Goal: Register for event/course

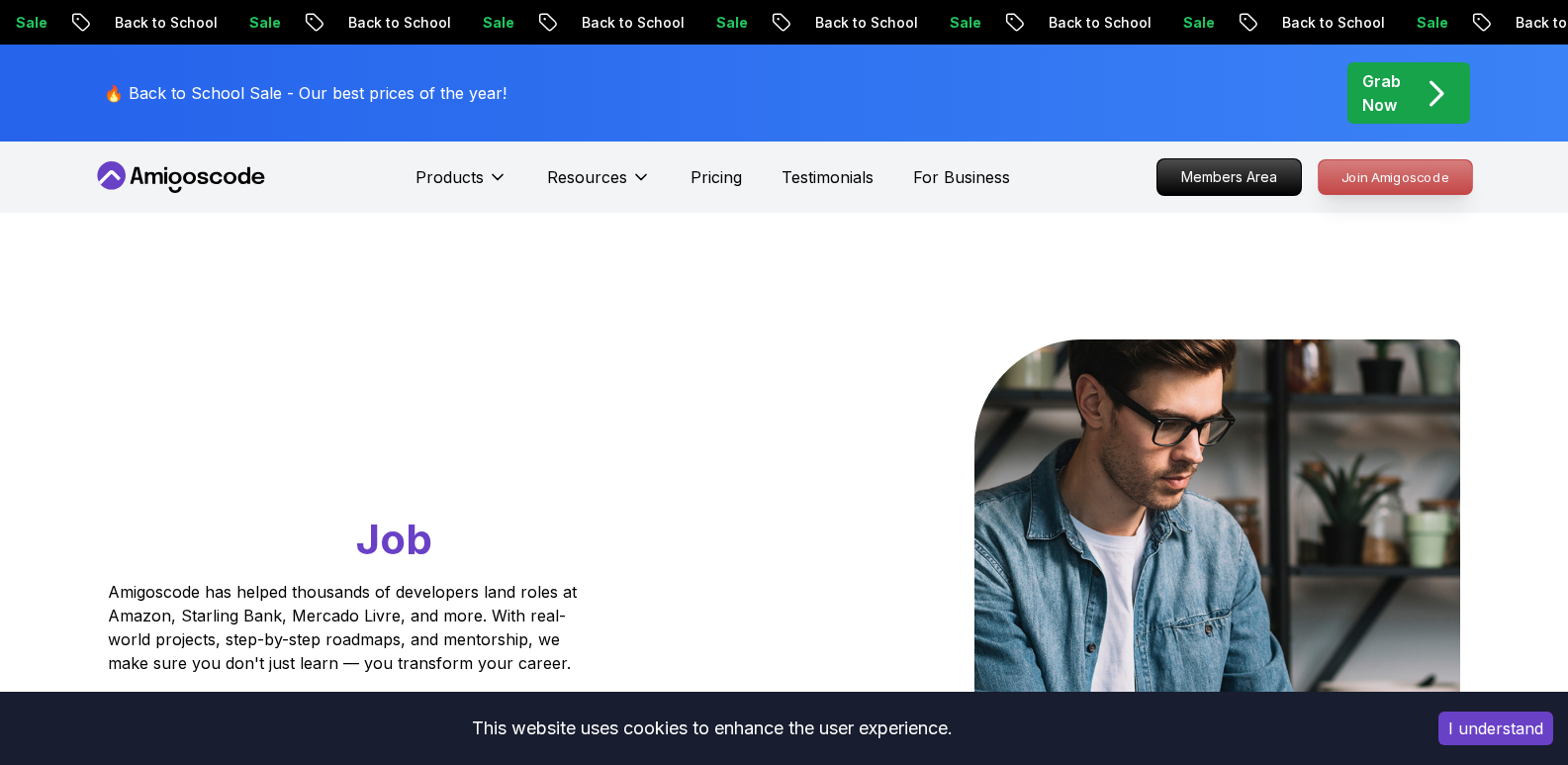
click at [1384, 177] on p "Join Amigoscode" at bounding box center [1395, 177] width 153 height 34
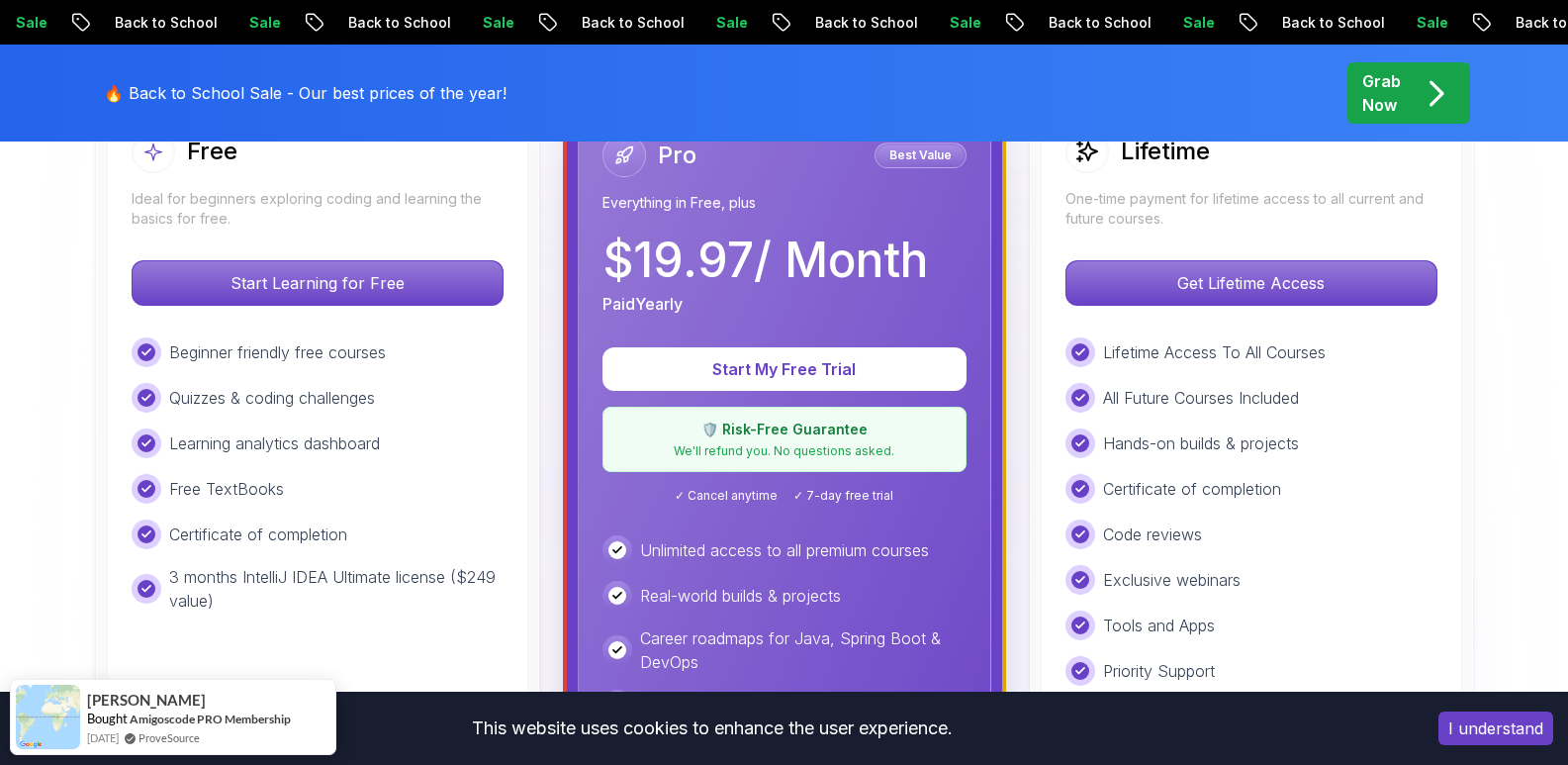
scroll to position [594, 0]
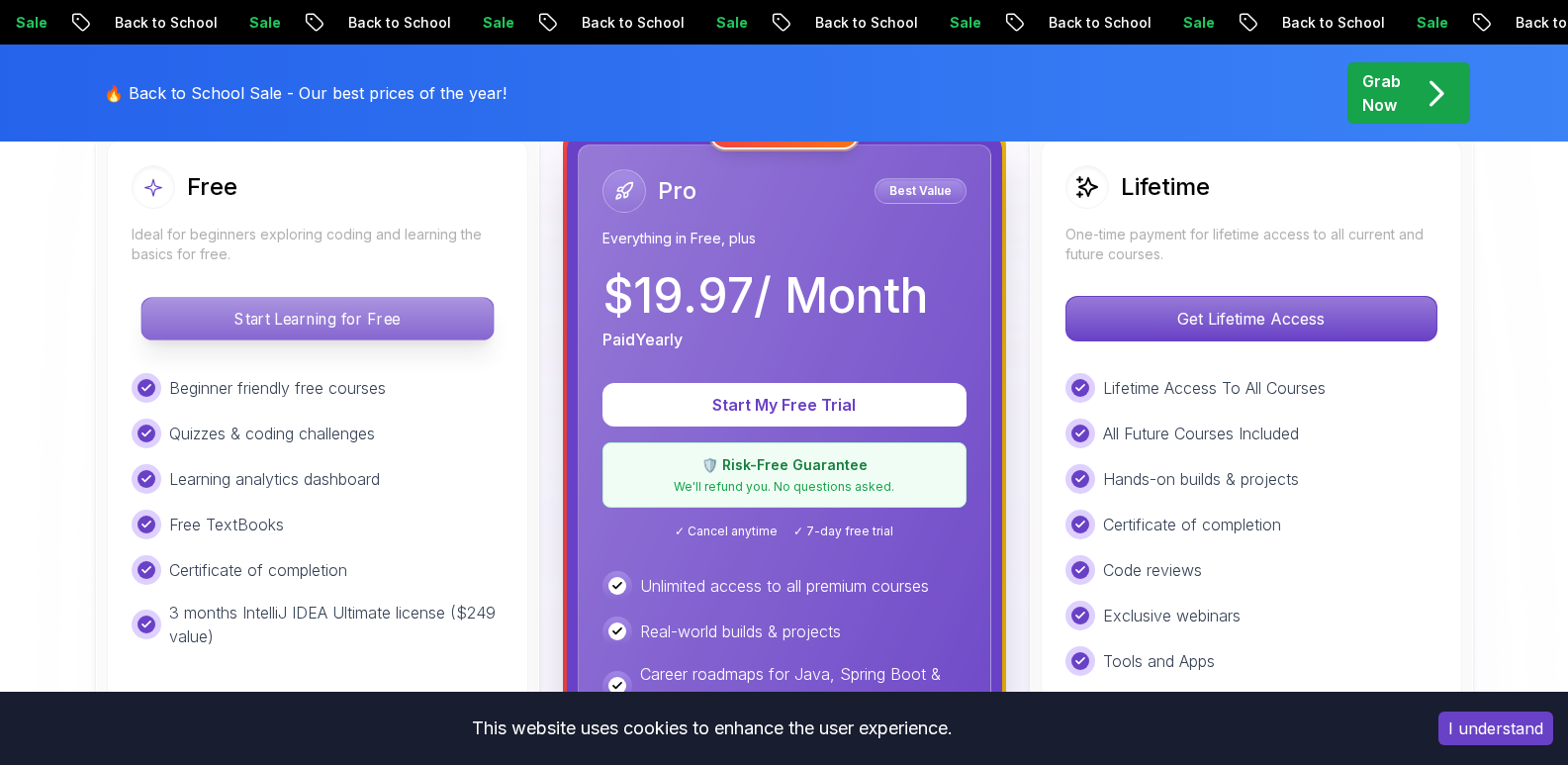
click at [337, 333] on p "Start Learning for Free" at bounding box center [317, 319] width 351 height 42
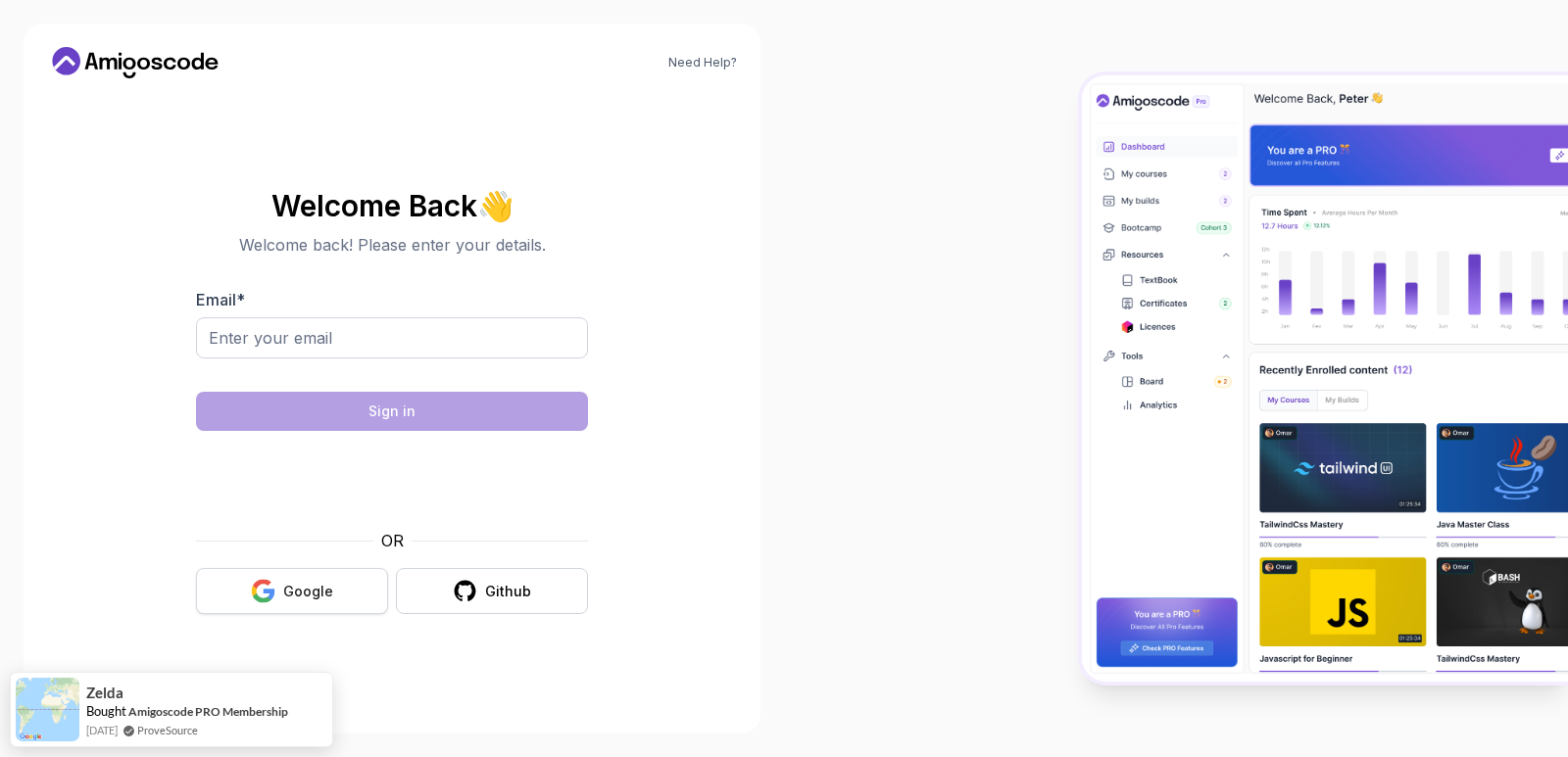
click at [333, 586] on button "Google" at bounding box center [292, 590] width 192 height 46
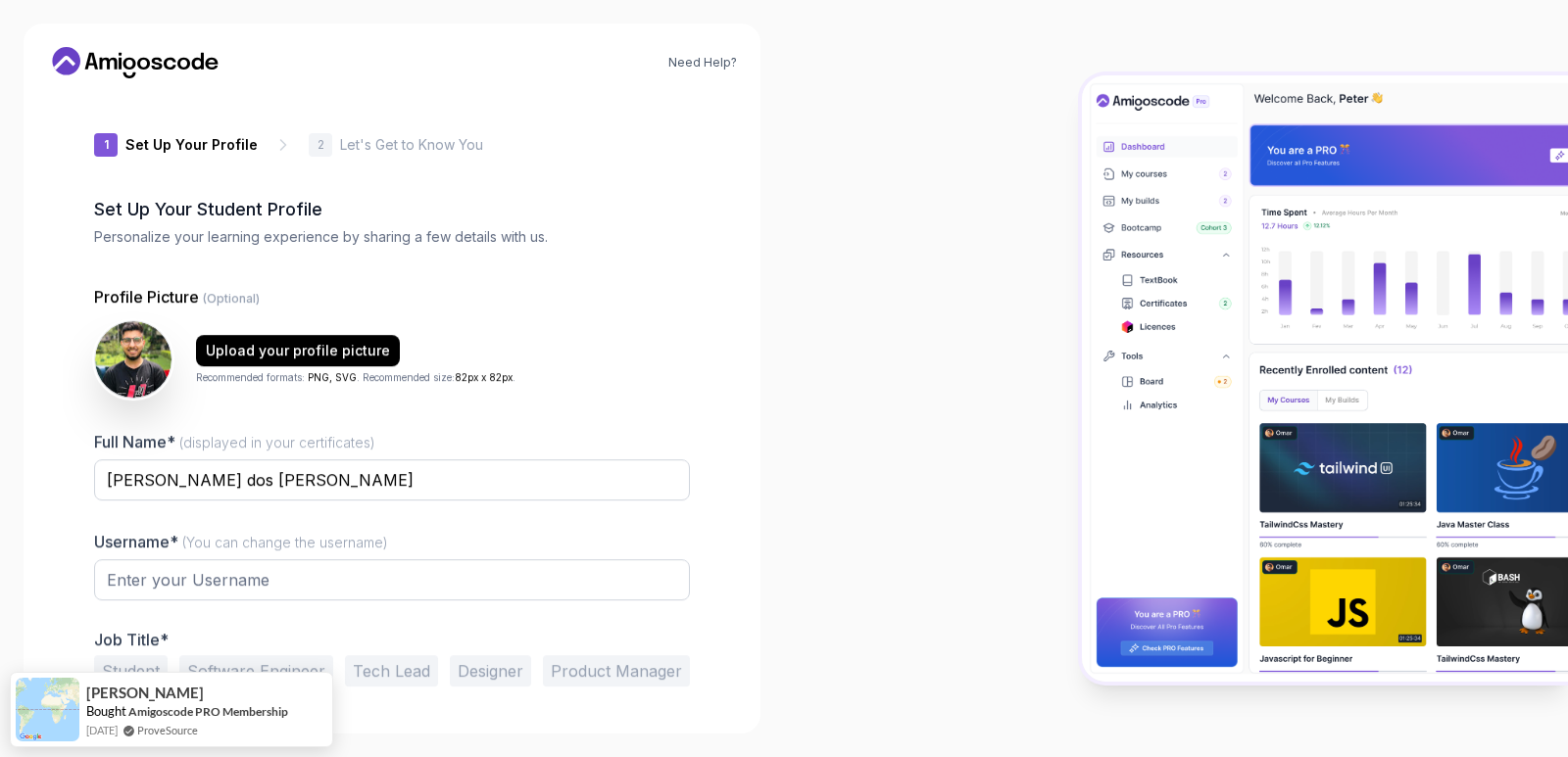
type input "brightotter2bff0"
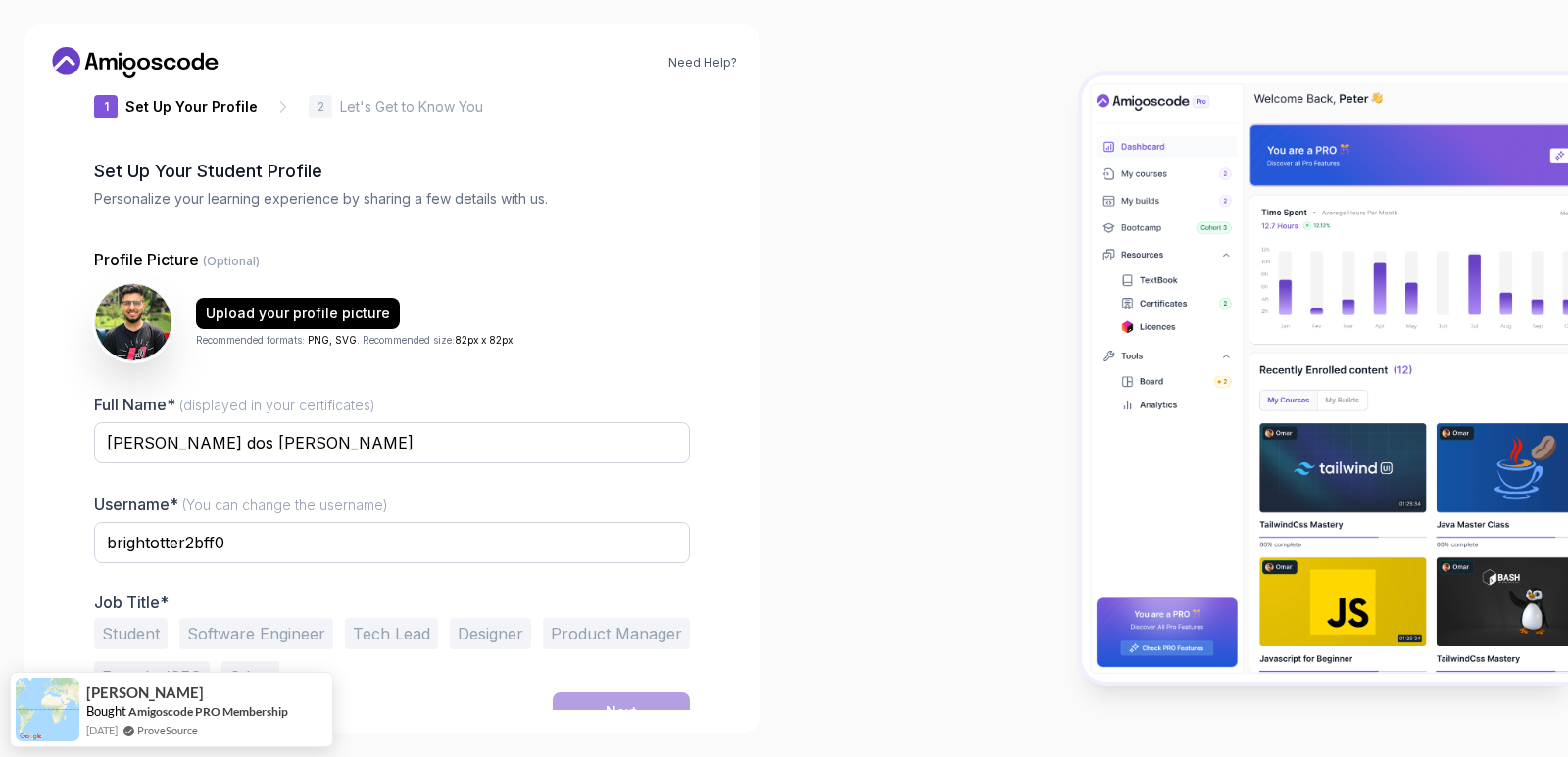
scroll to position [60, 0]
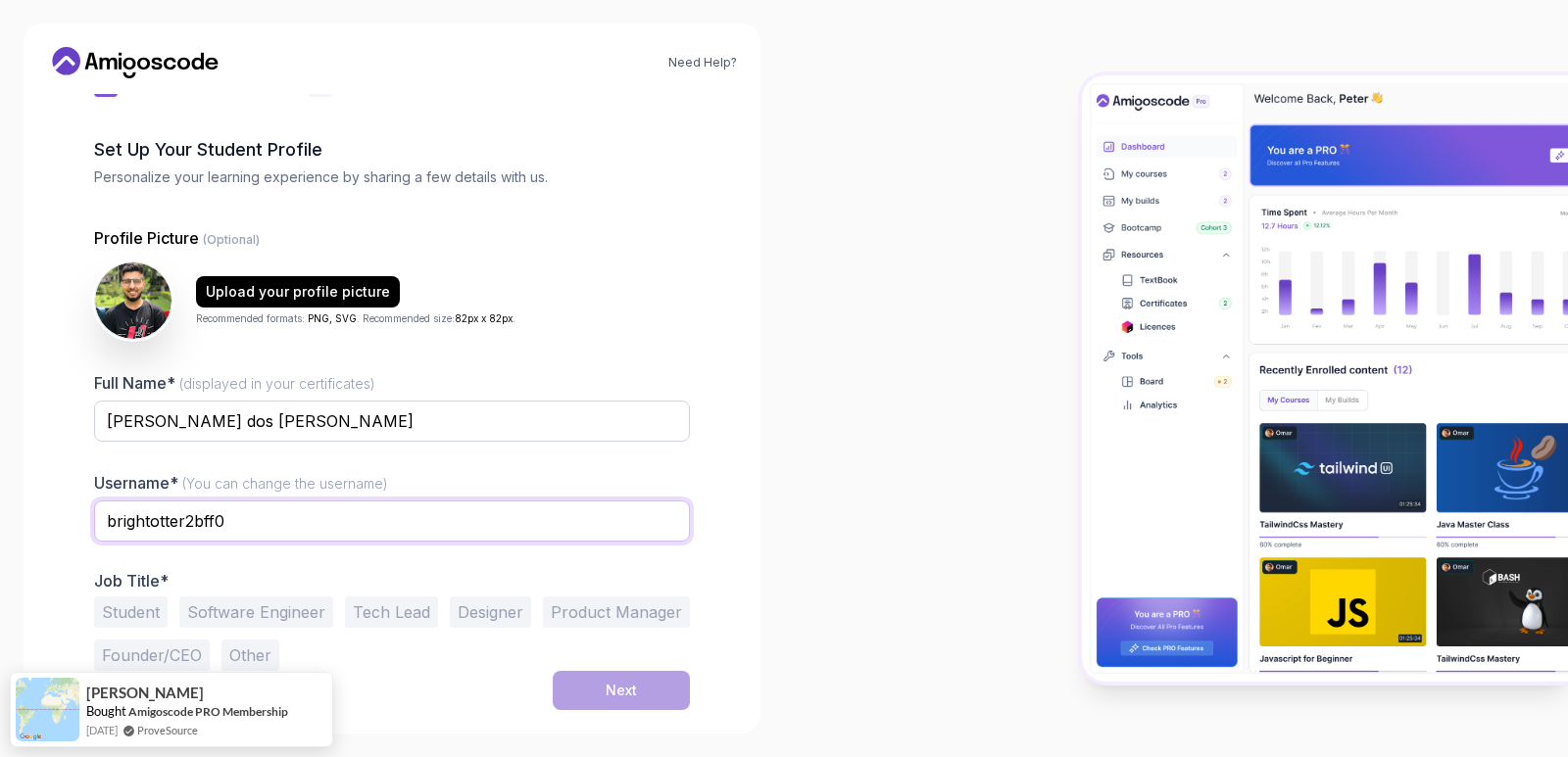
click at [256, 513] on input "brightotter2bff0" at bounding box center [392, 521] width 596 height 41
click at [256, 512] on input "brightotter2bff0" at bounding box center [392, 521] width 596 height 41
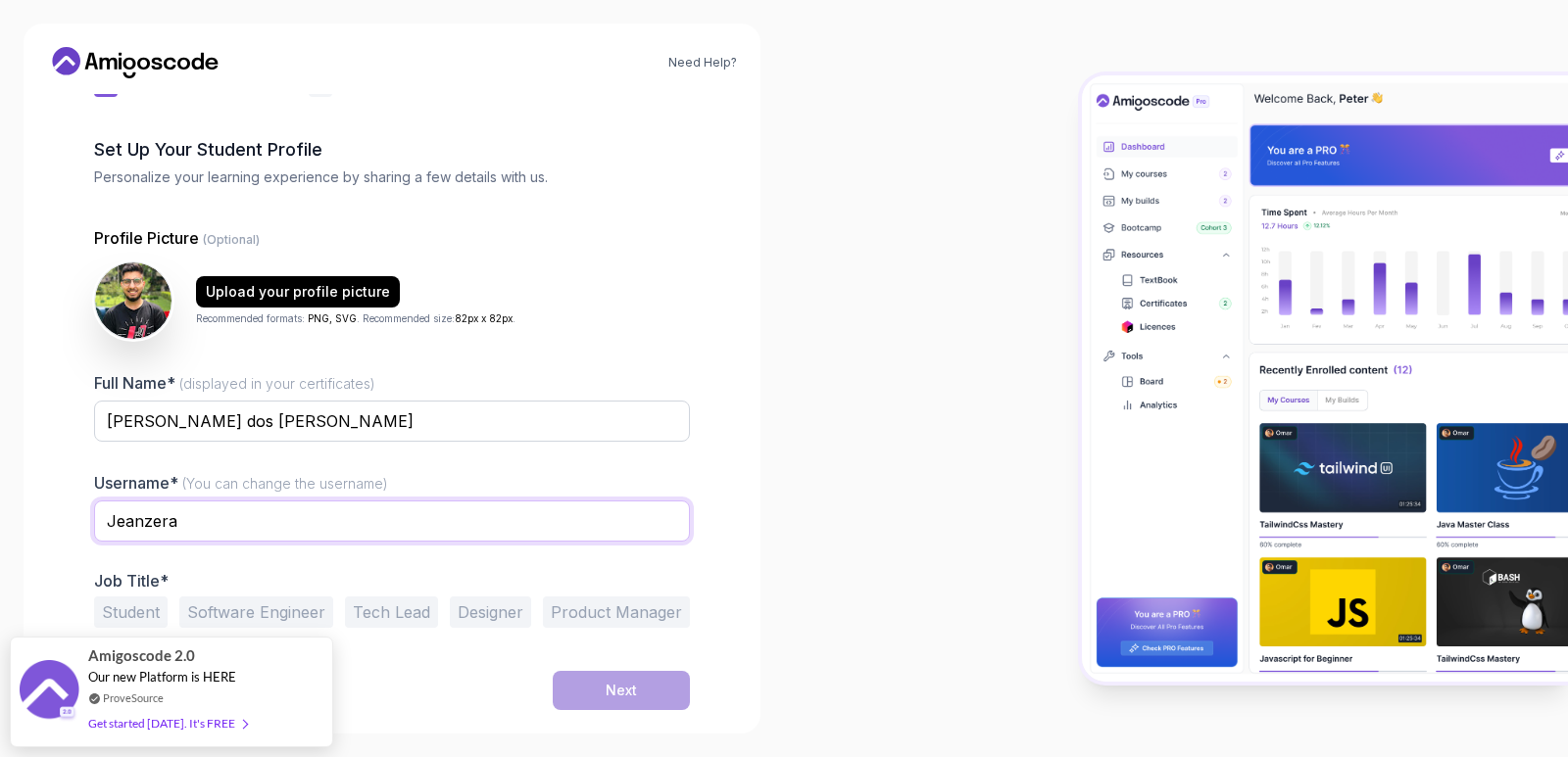
type input "Jeanzera"
click at [104, 607] on button "Student" at bounding box center [130, 612] width 74 height 32
click at [250, 601] on button "Software Engineer" at bounding box center [256, 612] width 154 height 32
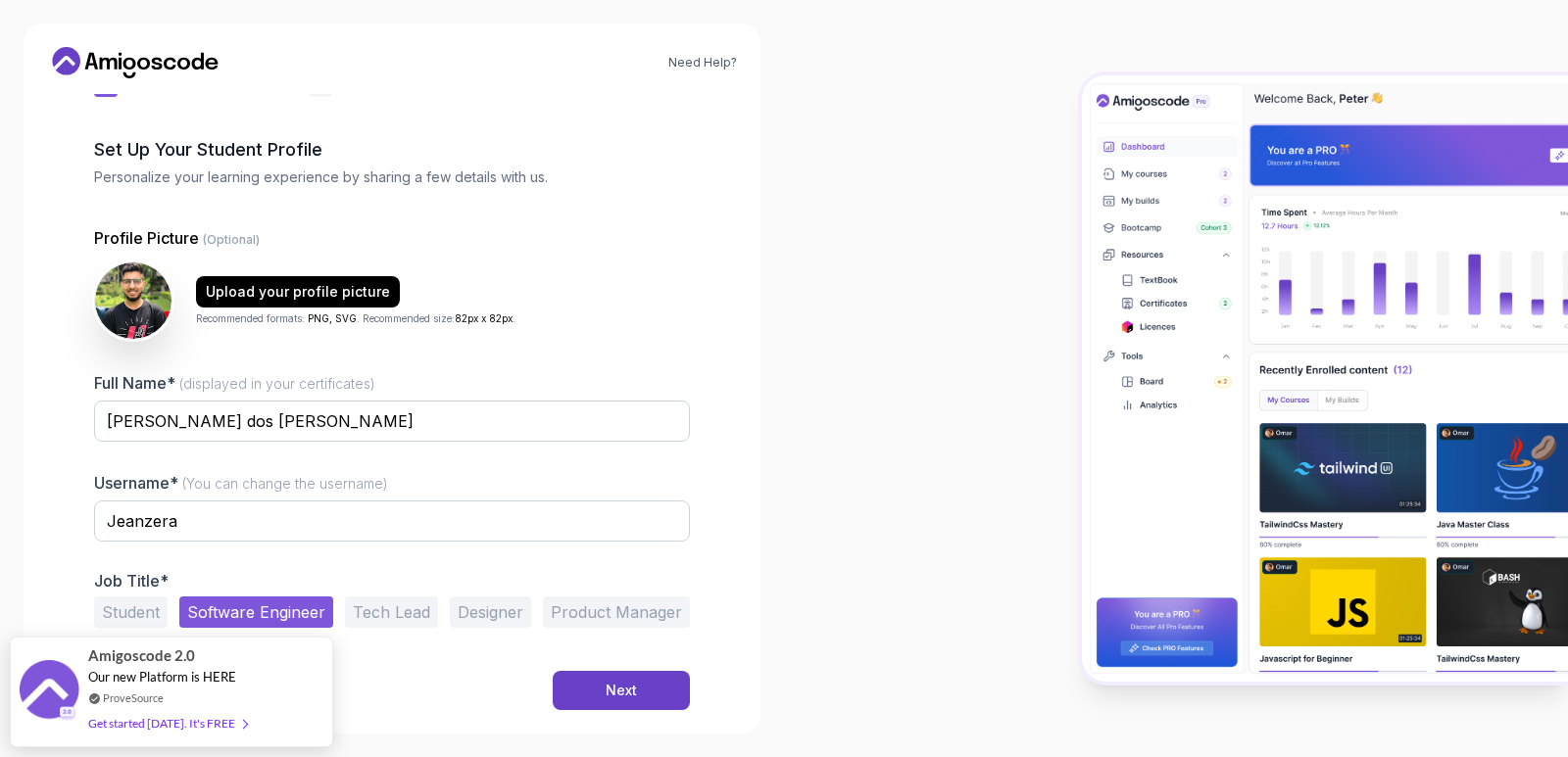
click at [153, 605] on button "Student" at bounding box center [130, 612] width 74 height 32
click at [572, 686] on button "Next" at bounding box center [620, 691] width 137 height 39
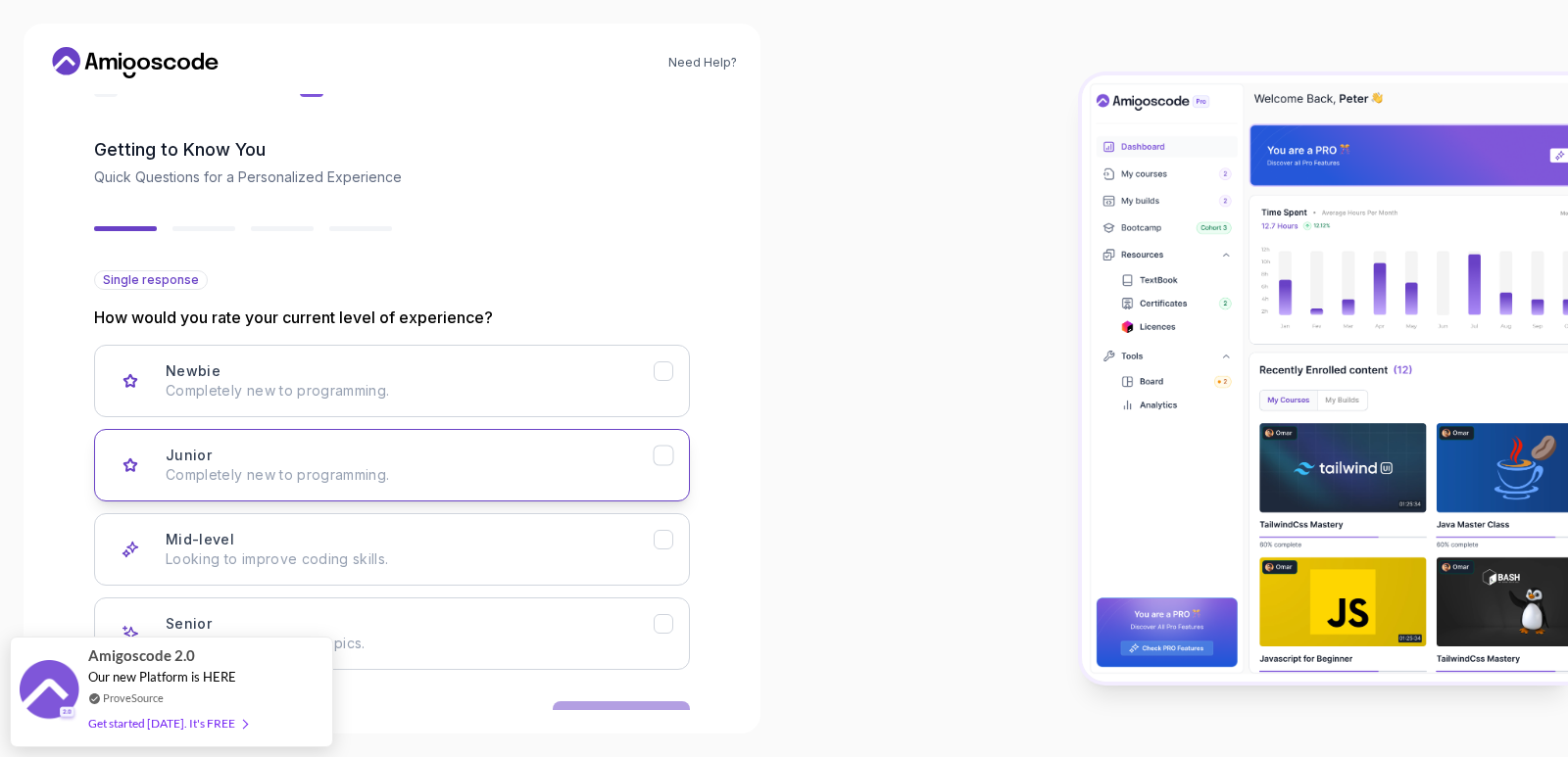
click at [256, 463] on div "Junior Completely new to programming." at bounding box center [409, 465] width 488 height 39
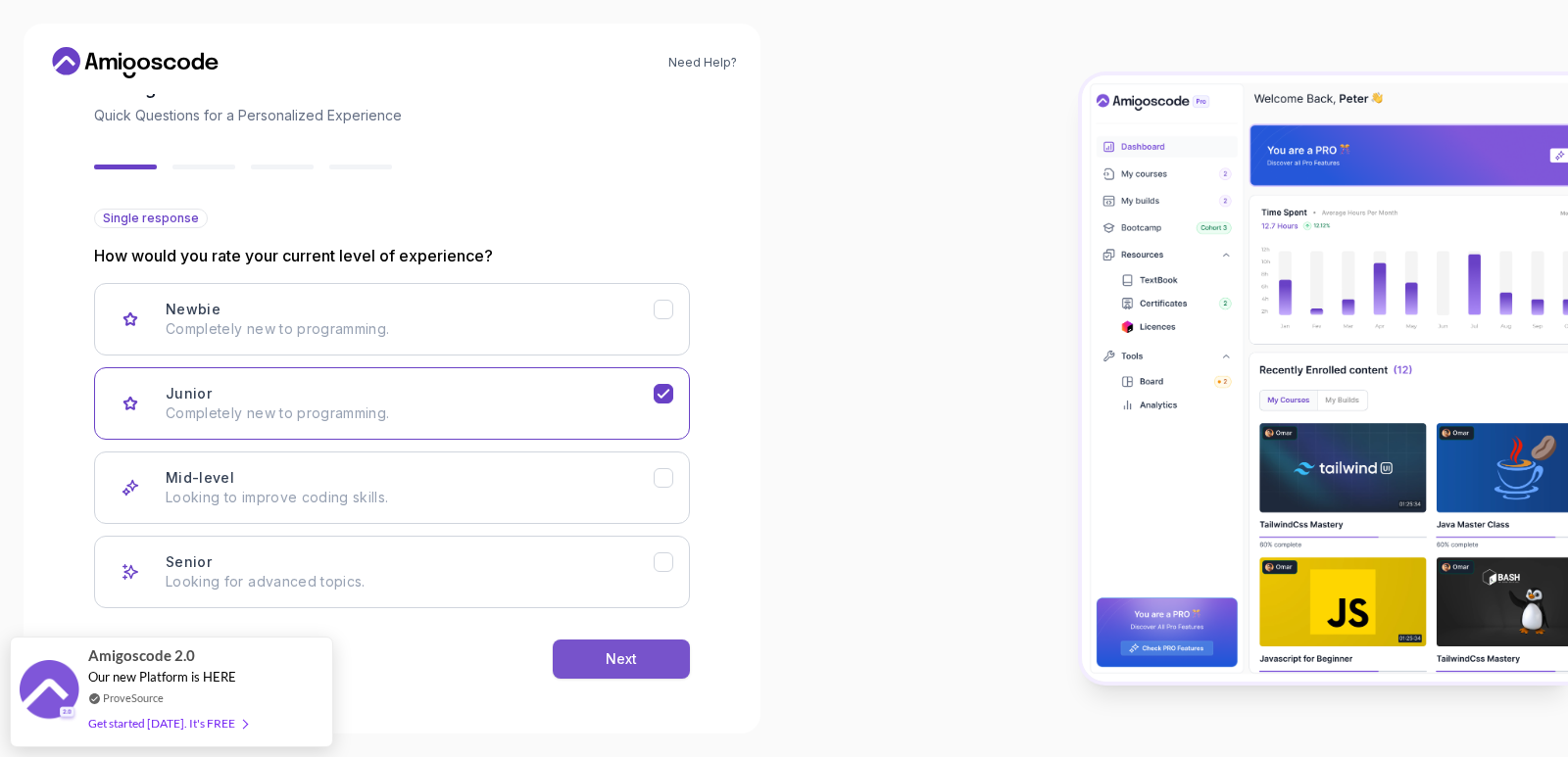
click at [616, 647] on button "Next" at bounding box center [620, 659] width 137 height 39
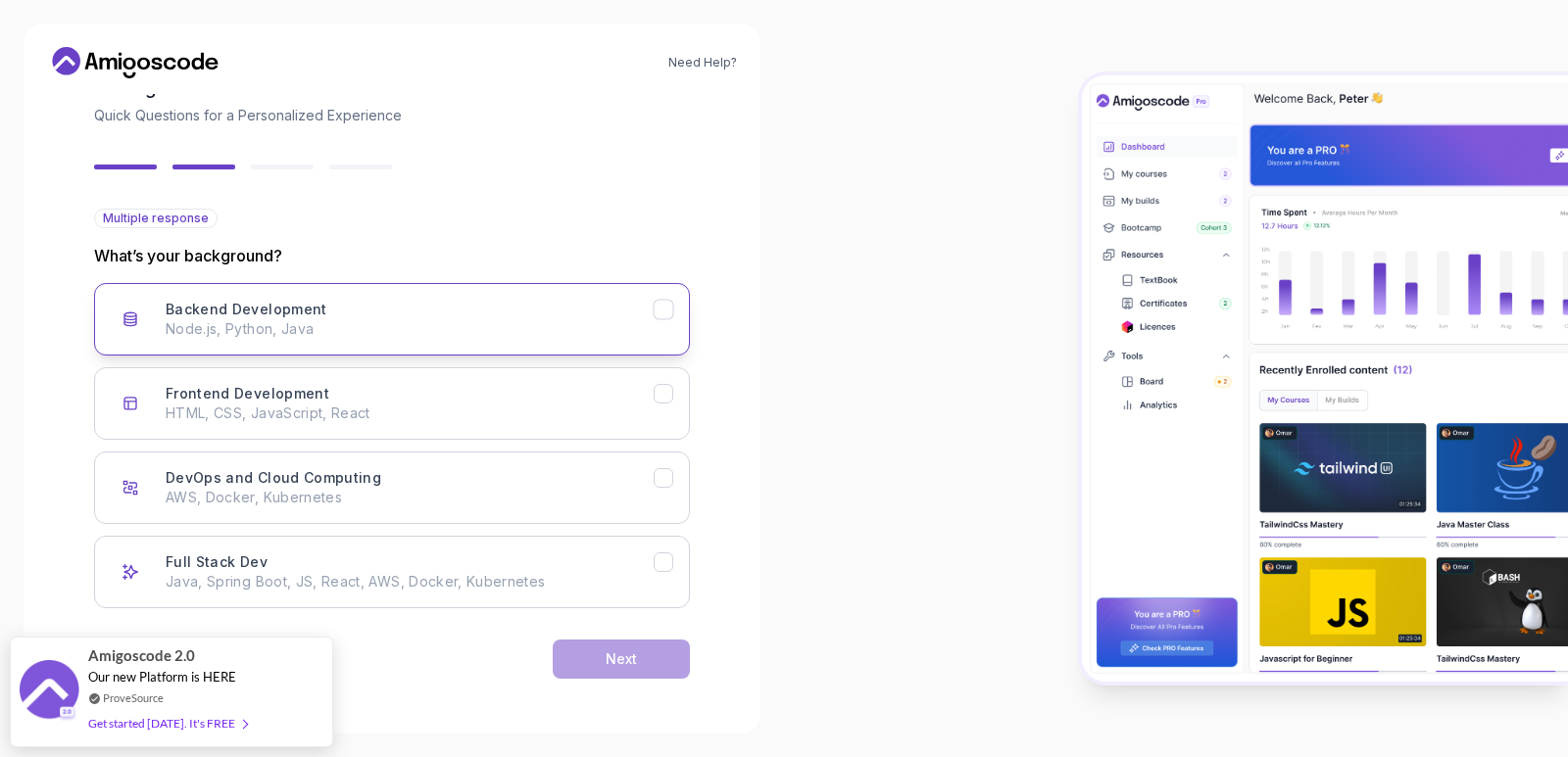
click at [375, 332] on p "Node.js, Python, Java" at bounding box center [409, 329] width 488 height 20
click at [624, 657] on div "Next" at bounding box center [621, 659] width 32 height 20
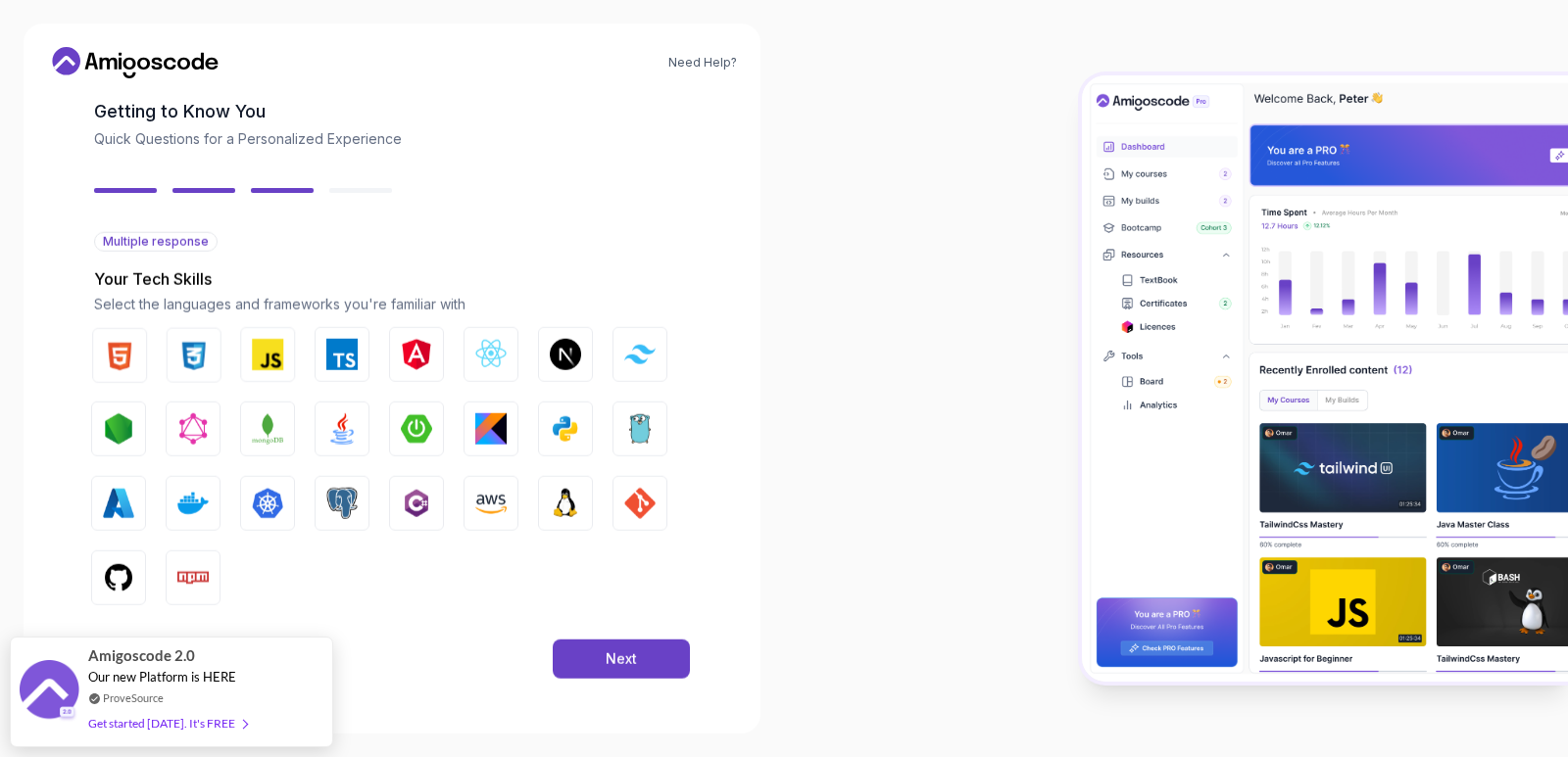
scroll to position [98, 0]
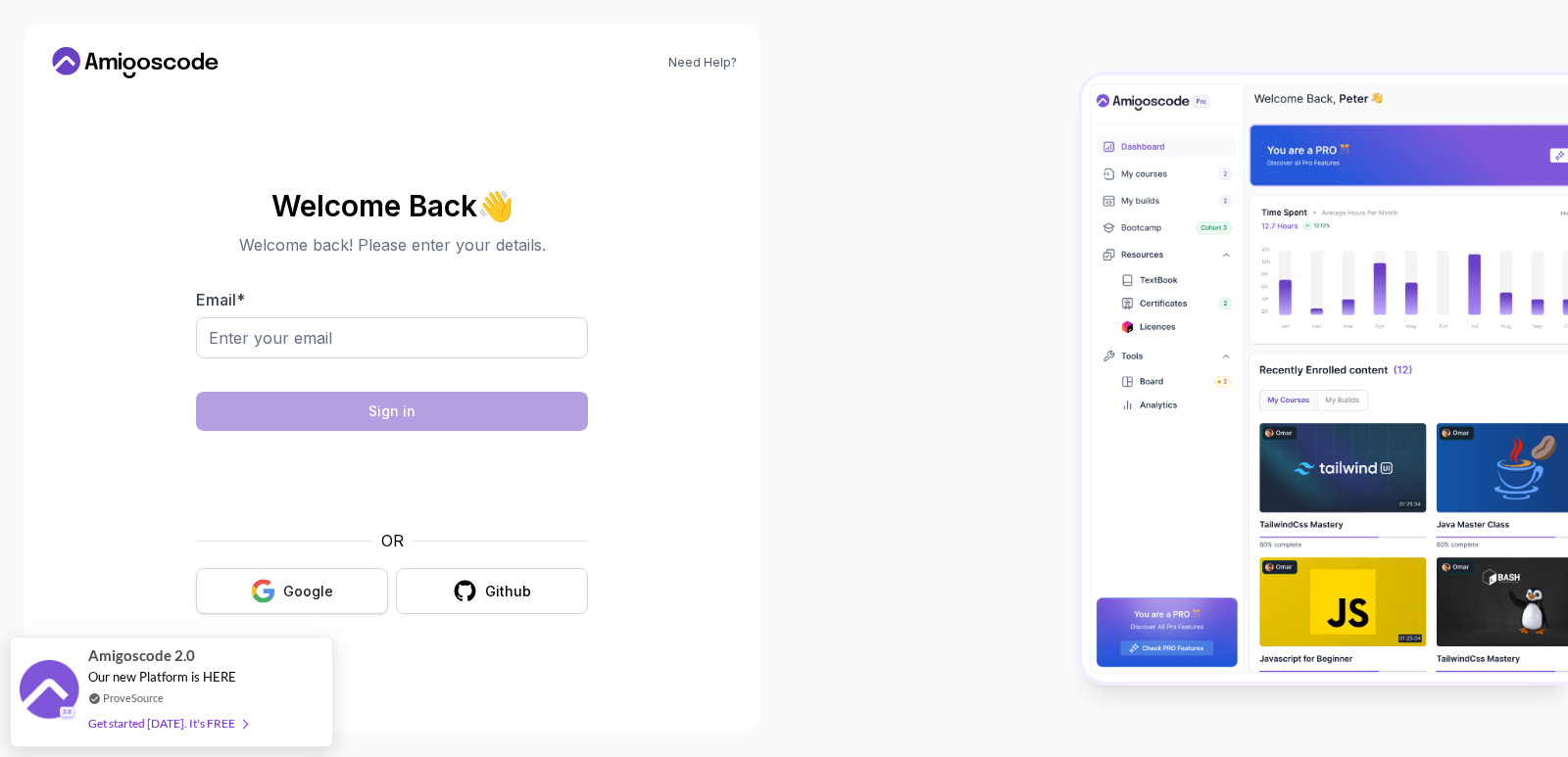
click at [318, 579] on button "Google" at bounding box center [292, 590] width 192 height 46
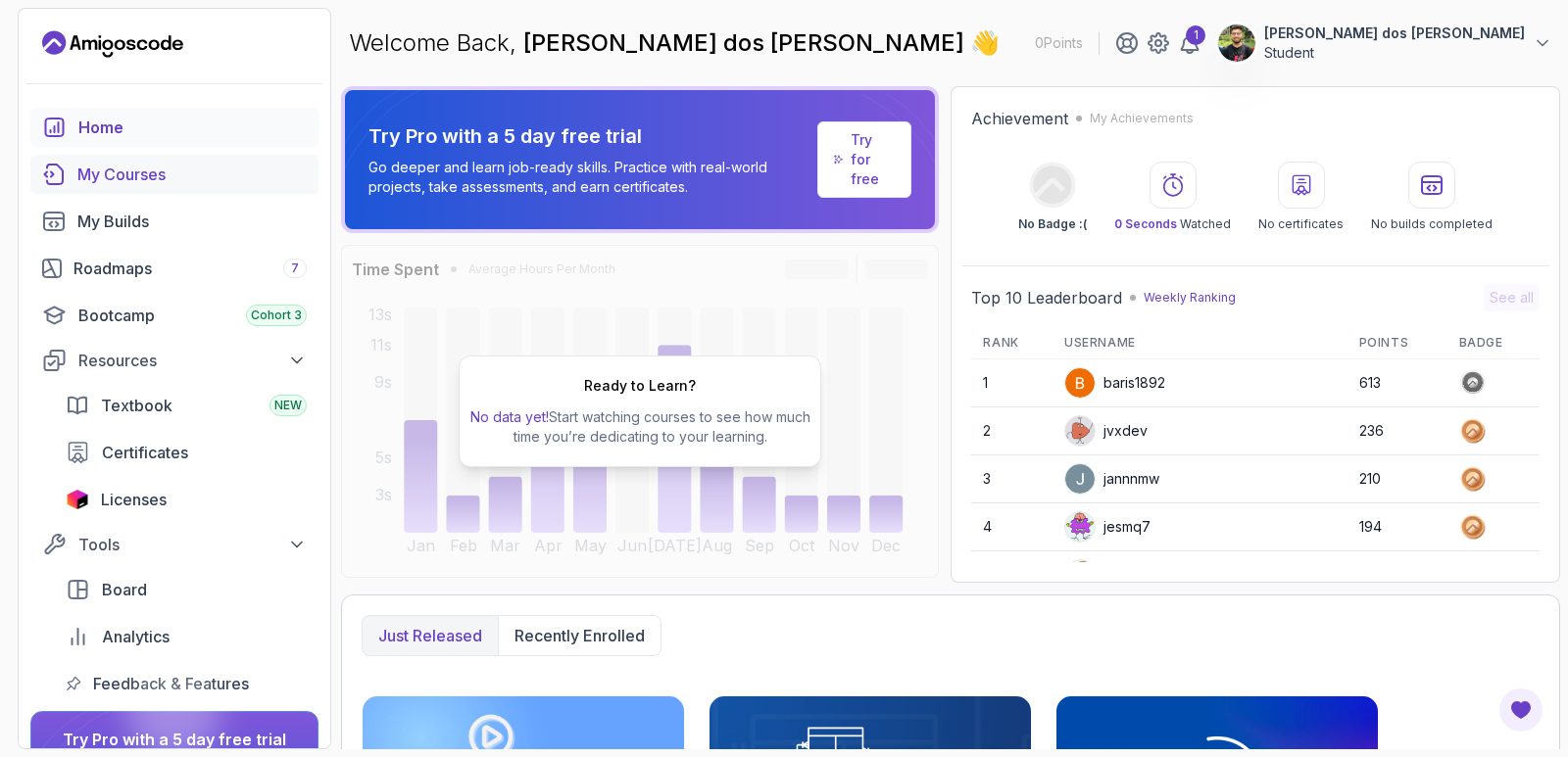
click at [106, 190] on link "My Courses" at bounding box center [175, 174] width 288 height 39
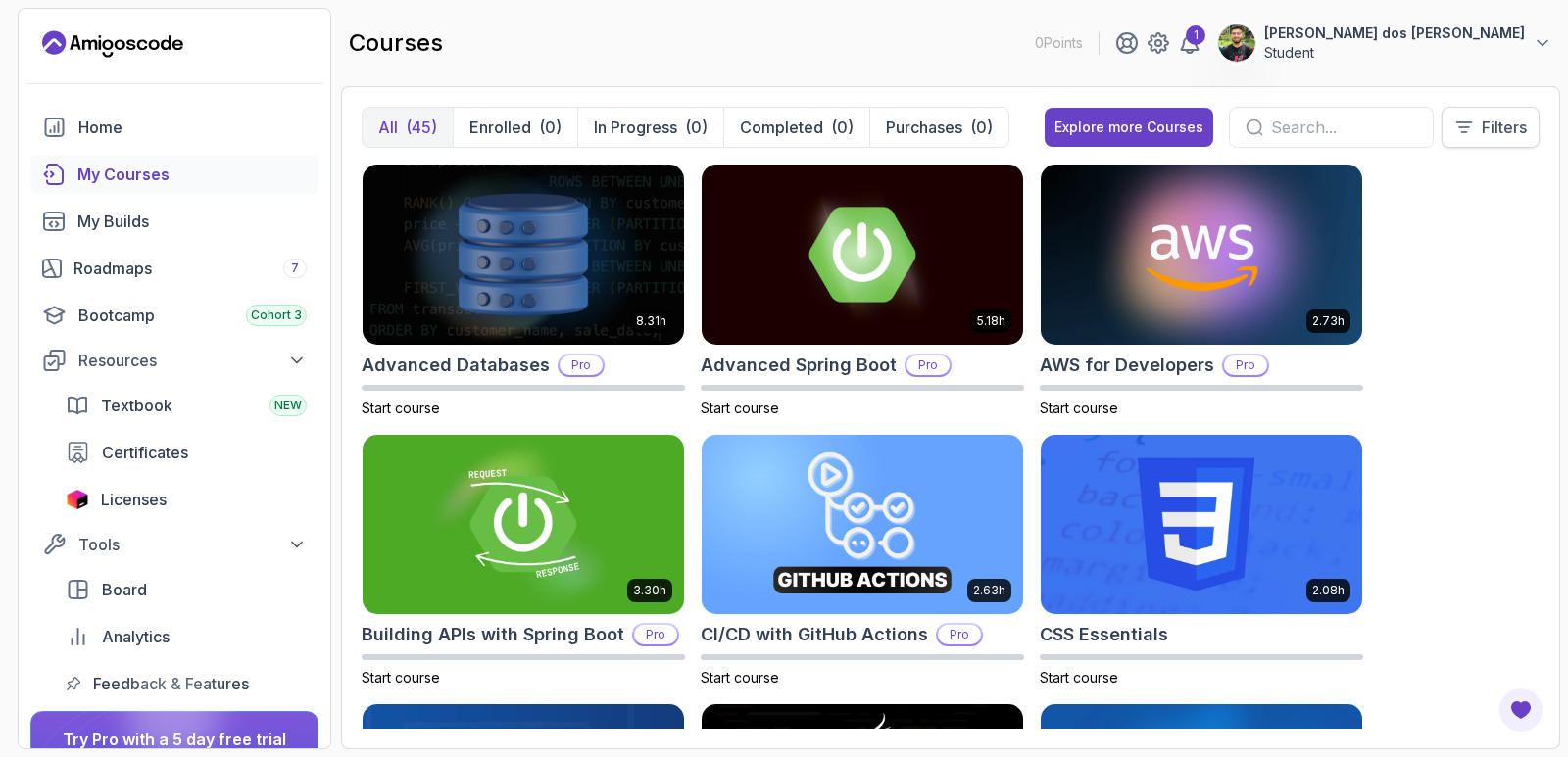
click at [1511, 131] on p "Filters" at bounding box center [1504, 127] width 45 height 24
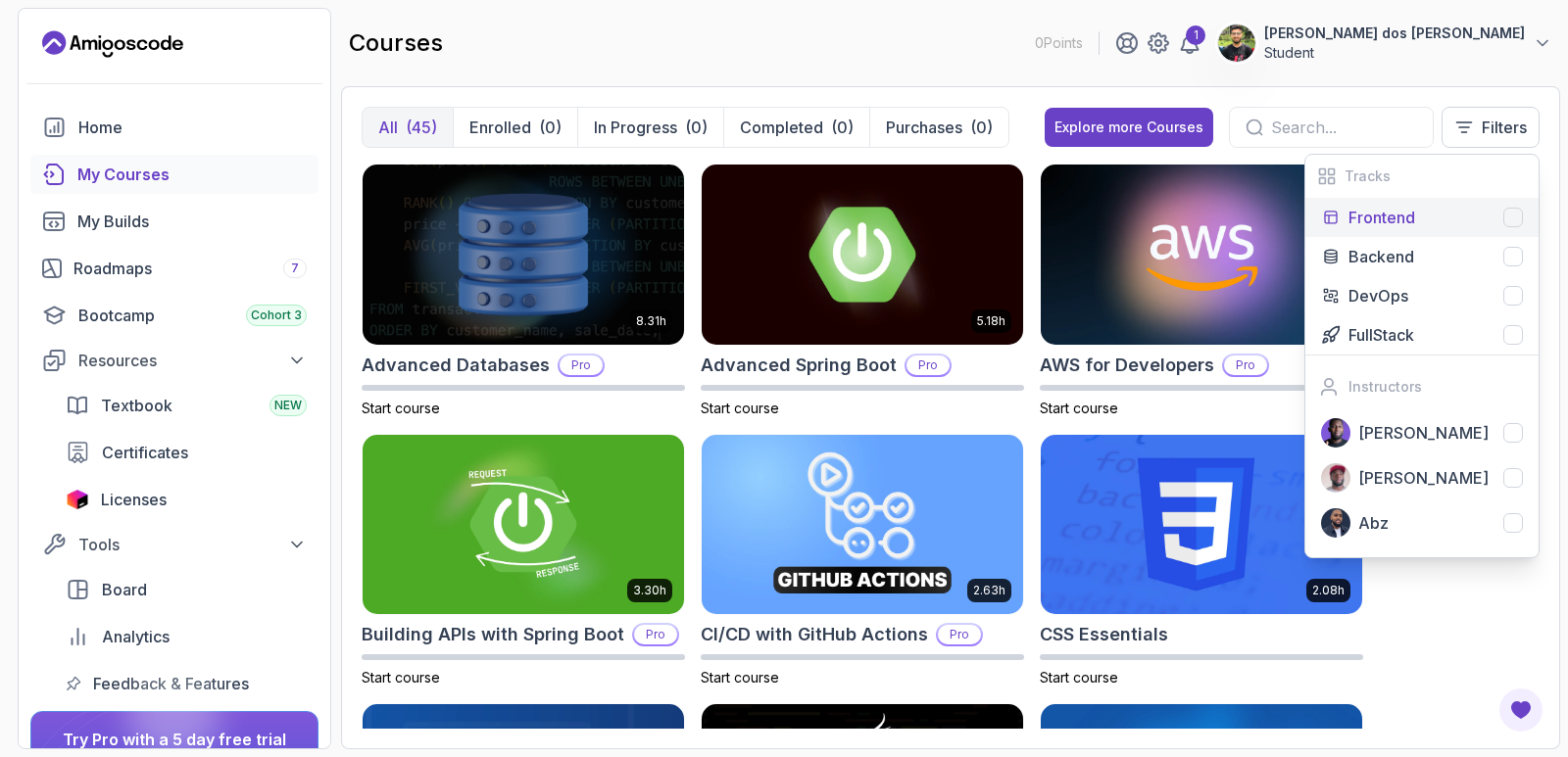
click at [1515, 222] on div at bounding box center [1513, 218] width 20 height 20
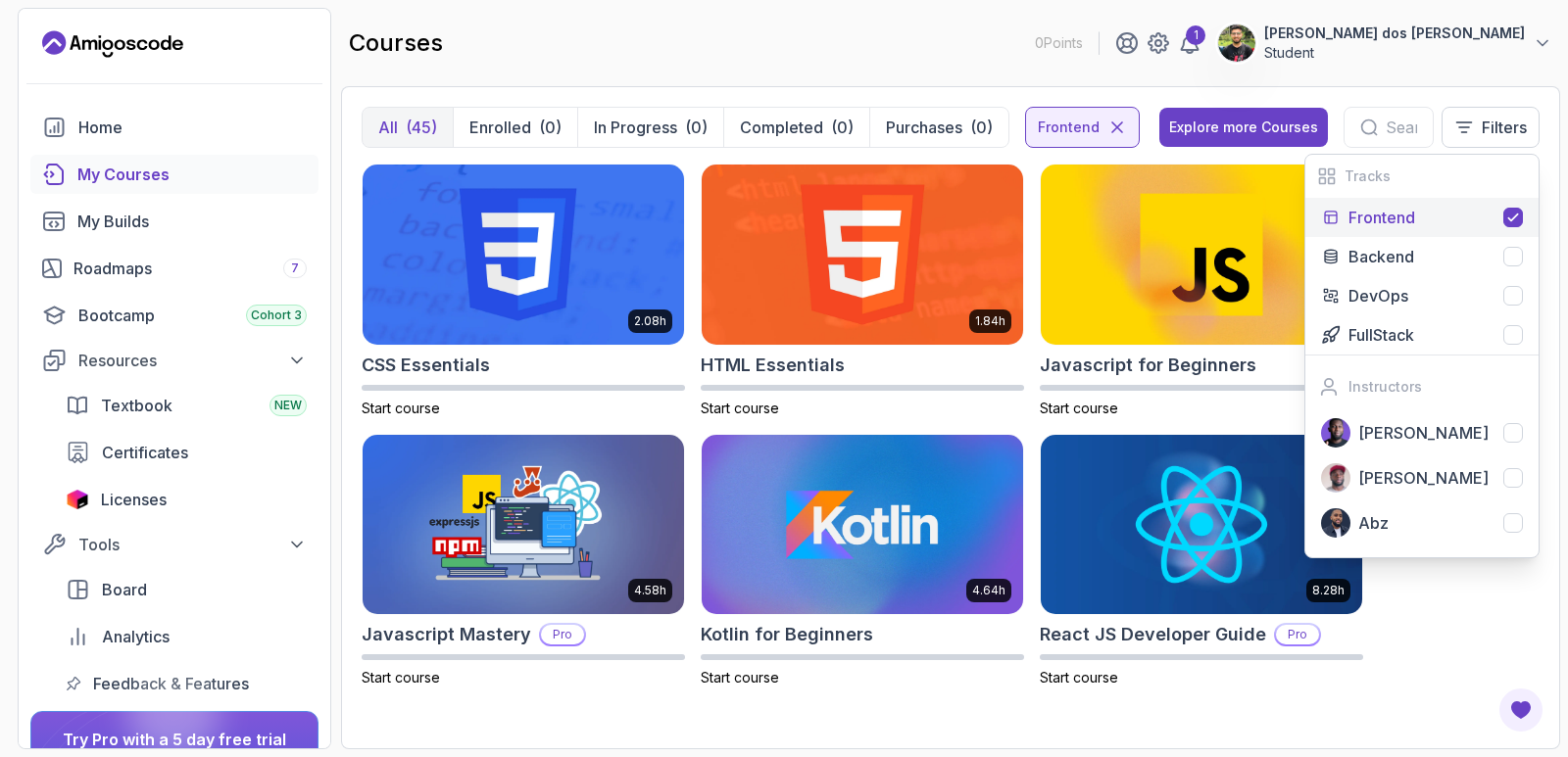
click at [1515, 222] on icon at bounding box center [1513, 218] width 16 height 16
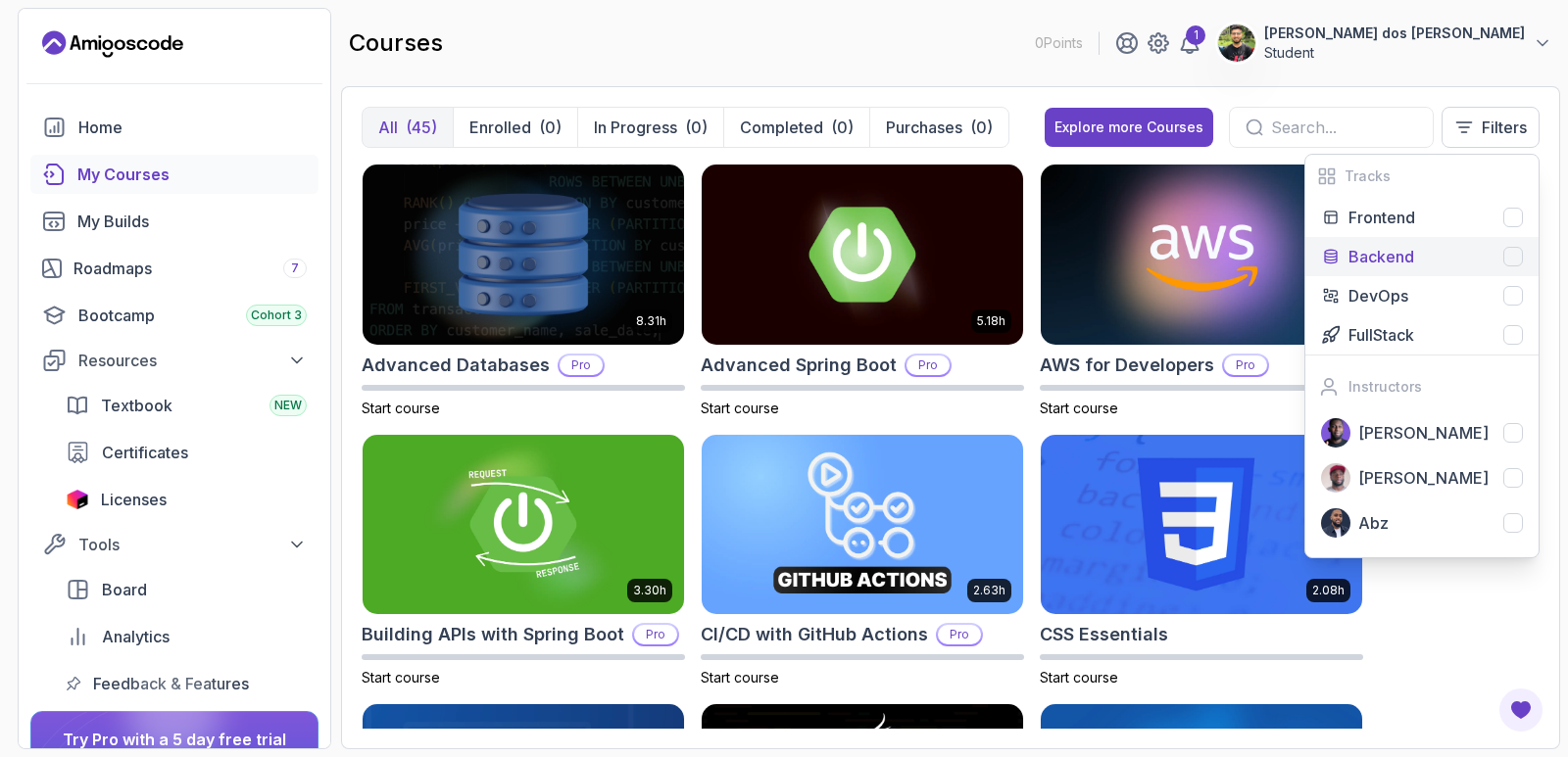
click at [1501, 247] on div "Backend" at bounding box center [1435, 256] width 175 height 24
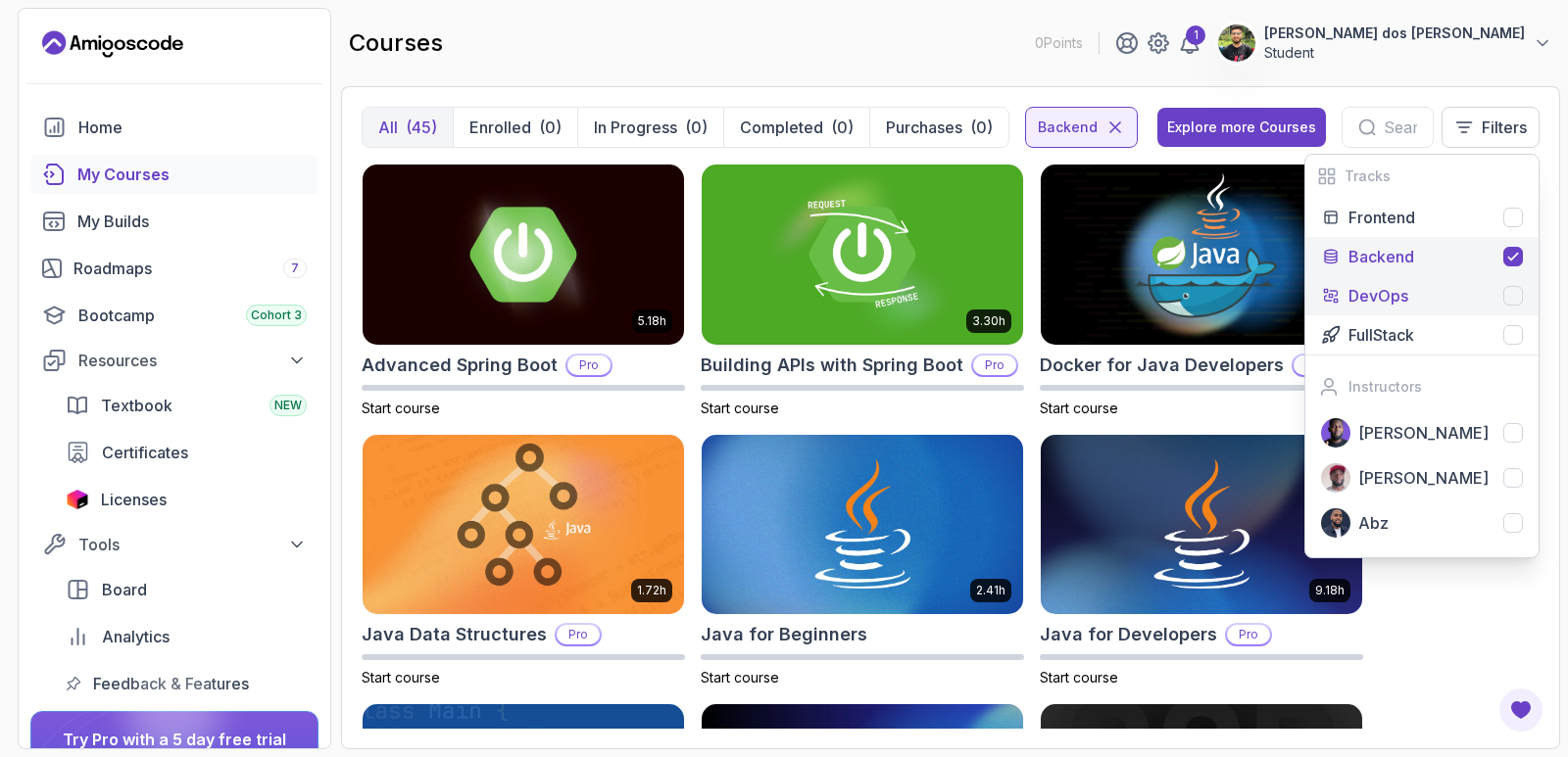
click at [1496, 287] on div "DevOps" at bounding box center [1435, 296] width 175 height 24
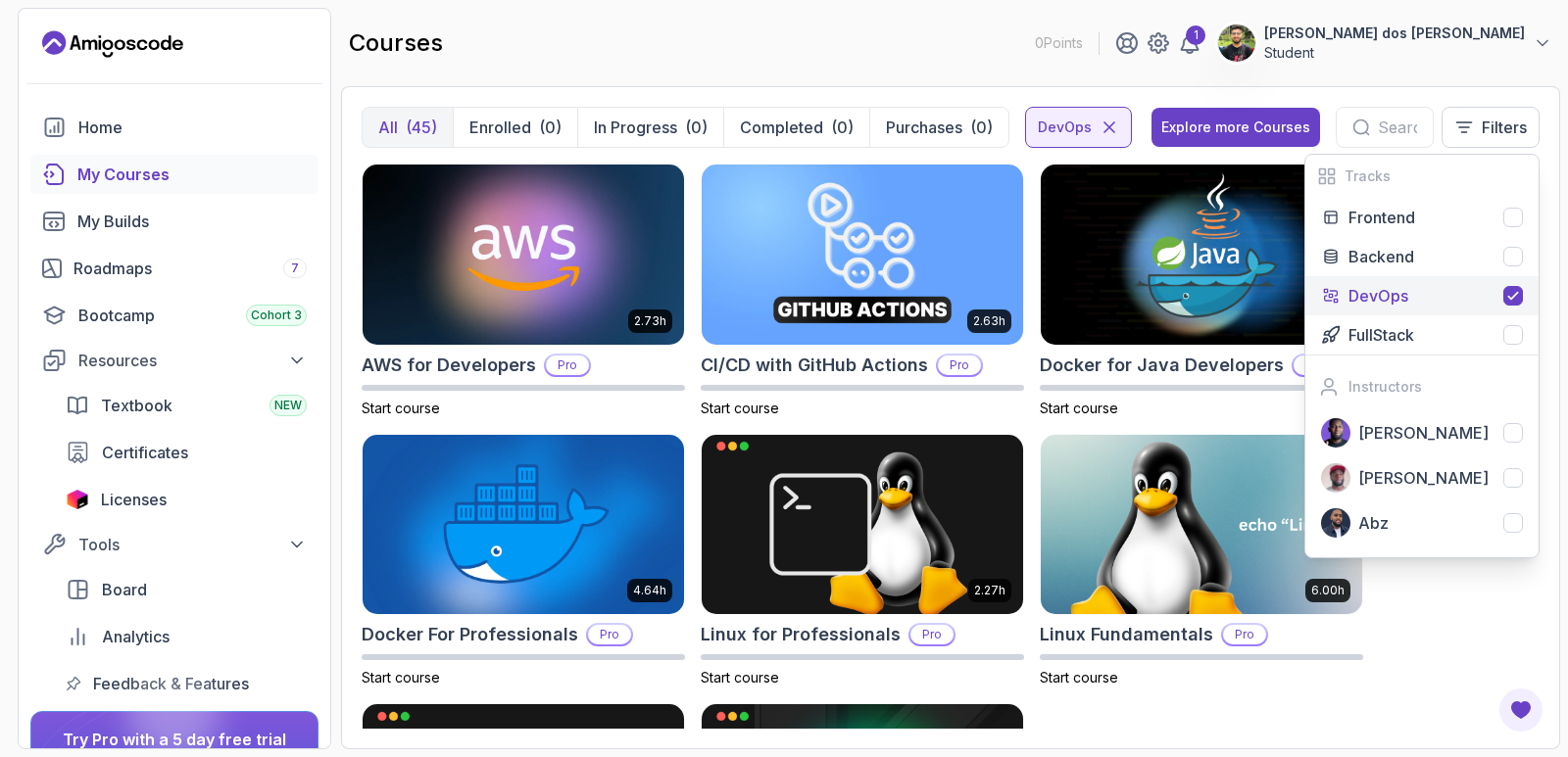
click at [1429, 605] on div "2.73h AWS for Developers Pro Start course 2.63h CI/CD with GitHub Actions Pro S…" at bounding box center [951, 446] width 1177 height 565
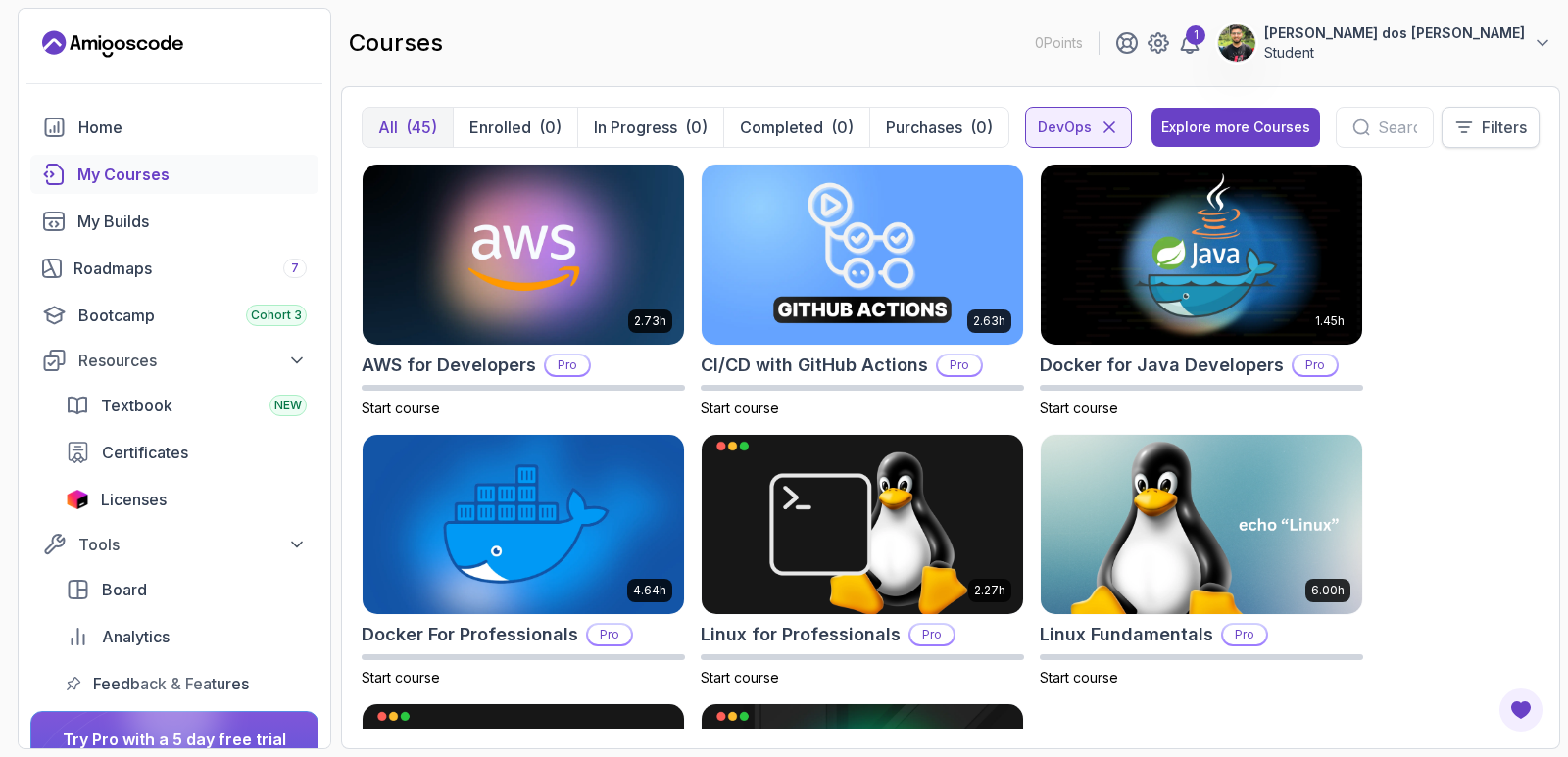
click at [1476, 137] on button "Filters" at bounding box center [1490, 127] width 98 height 41
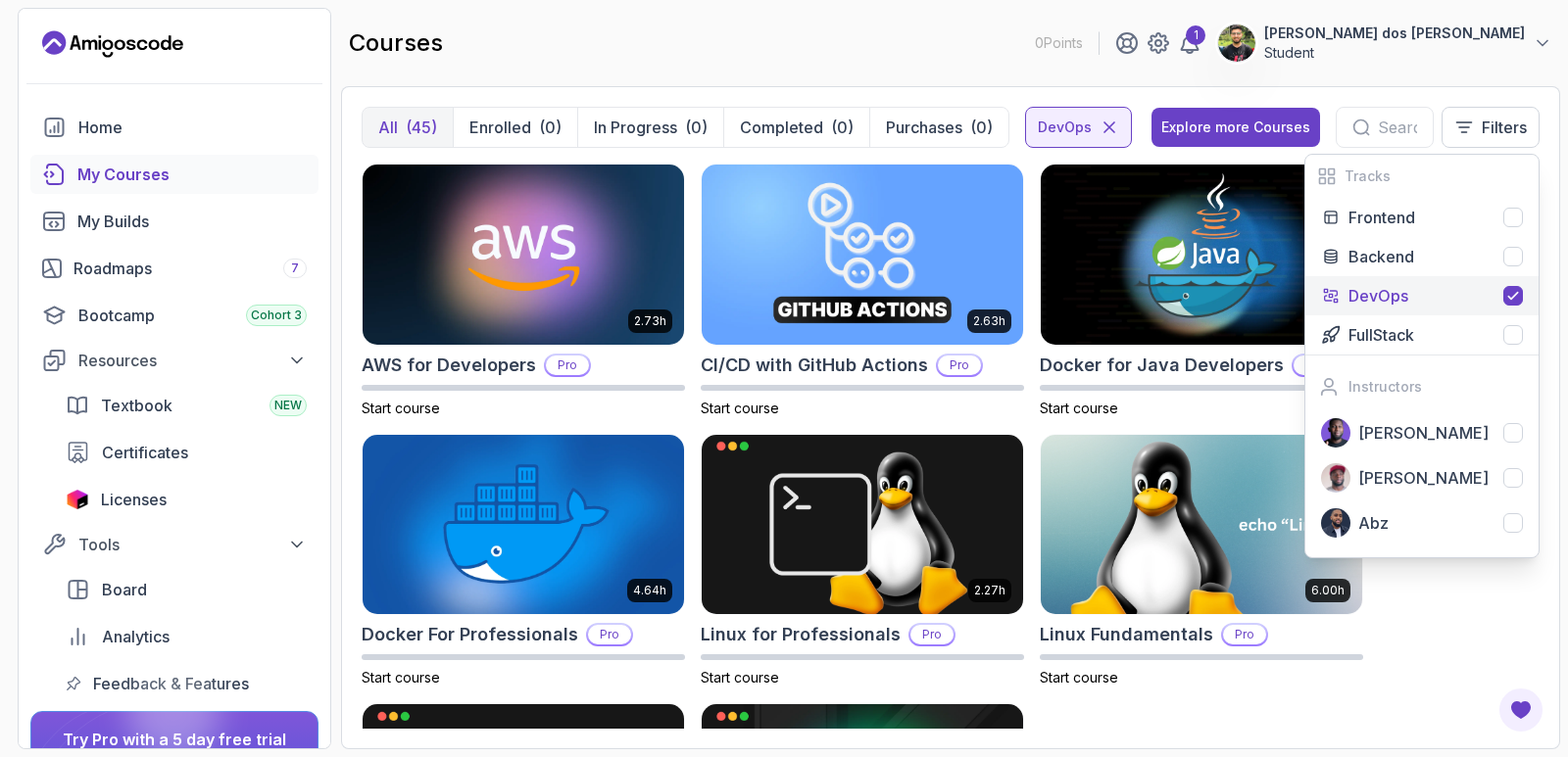
click at [1511, 623] on div "2.73h AWS for Developers Pro Start course 2.63h CI/CD with GitHub Actions Pro S…" at bounding box center [951, 446] width 1177 height 565
